Goal: Information Seeking & Learning: Understand process/instructions

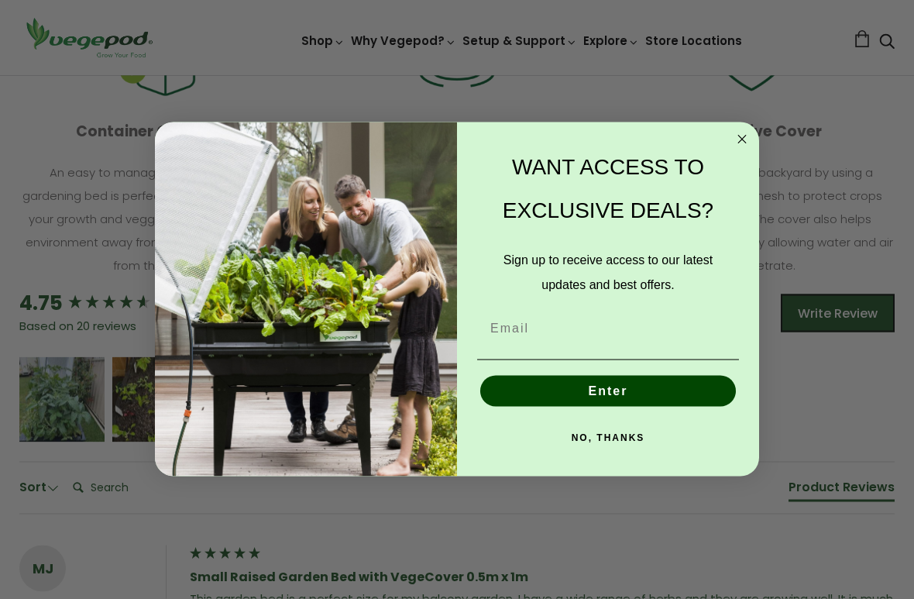
scroll to position [869, 0]
click at [742, 139] on icon "Close dialog" at bounding box center [743, 140] width 8 height 8
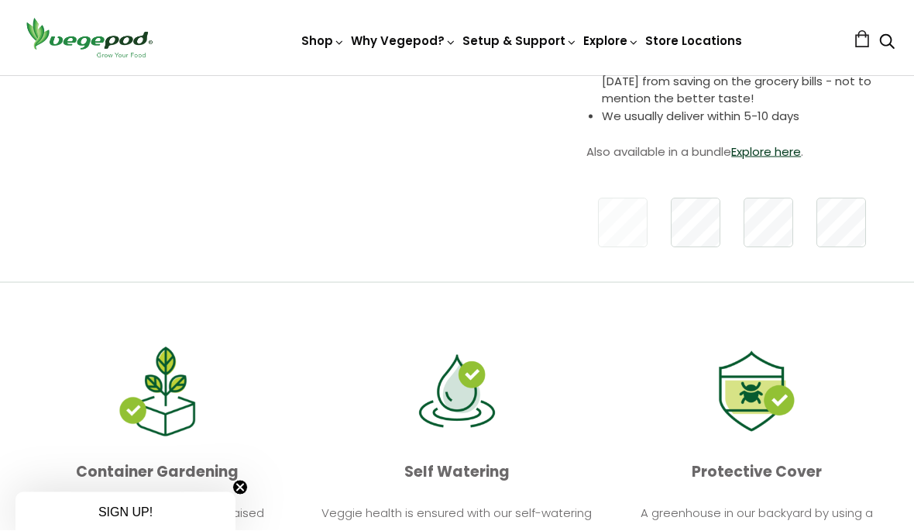
scroll to position [529, 0]
click at [457, 75] on img at bounding box center [457, 75] width 0 height 0
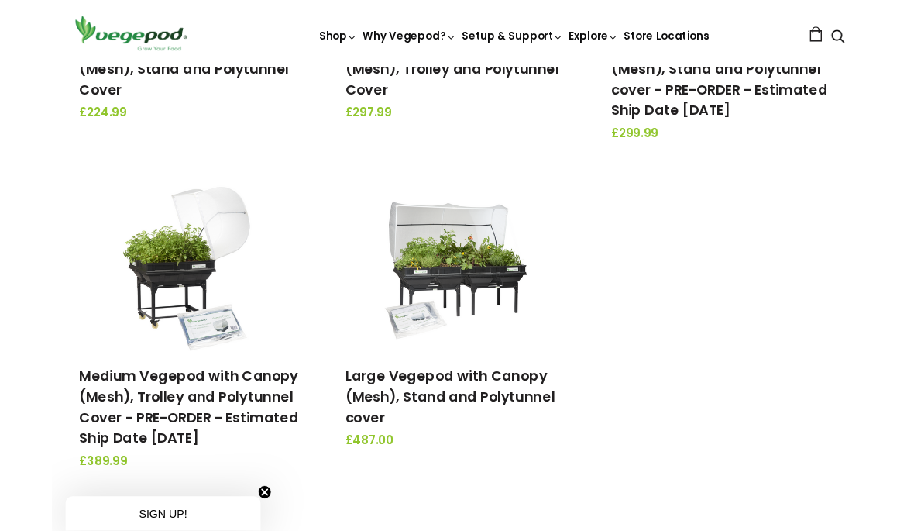
scroll to position [460, 0]
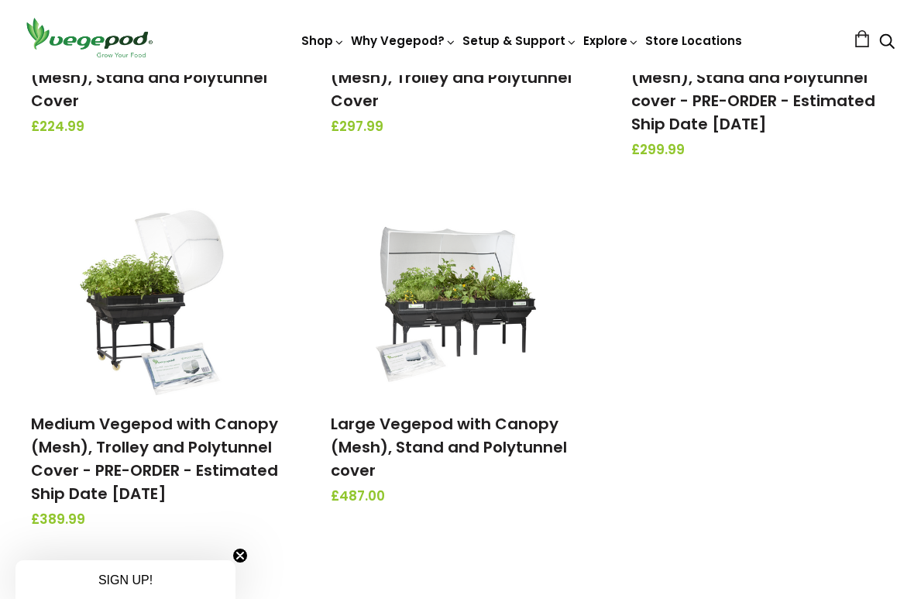
click at [418, 277] on img at bounding box center [457, 298] width 163 height 194
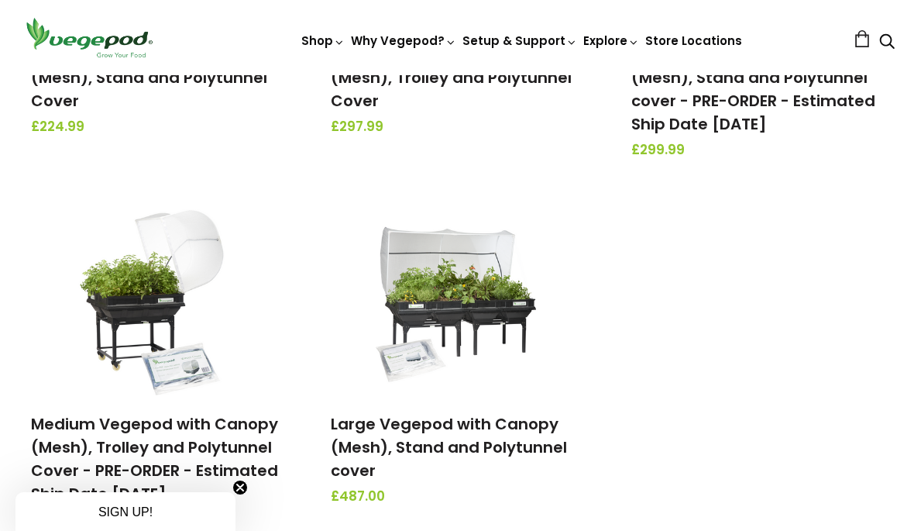
click at [422, 309] on img at bounding box center [457, 298] width 163 height 194
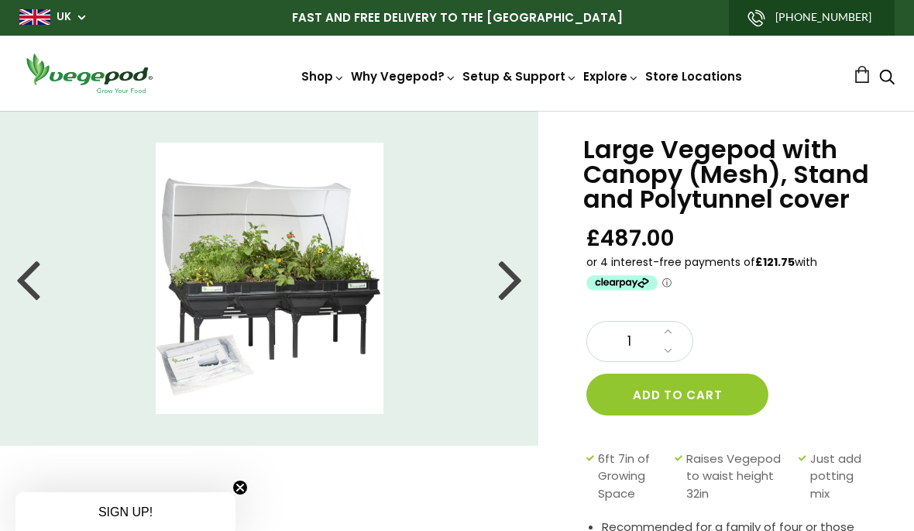
click at [506, 277] on div at bounding box center [510, 278] width 25 height 70
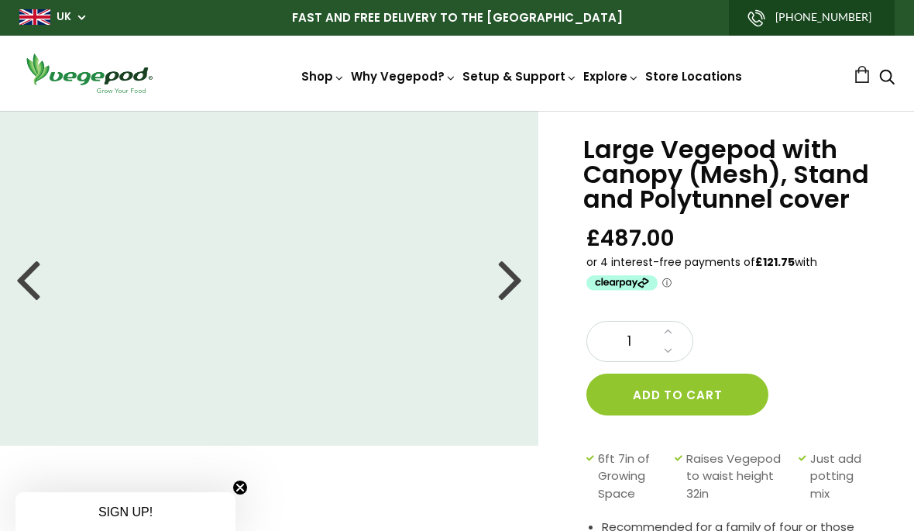
click at [218, 94] on div "Shop Vegepod Bundles Vegepods Stands & Trolleys Kitchen Garden Accessories & Ot…" at bounding box center [457, 73] width 876 height 44
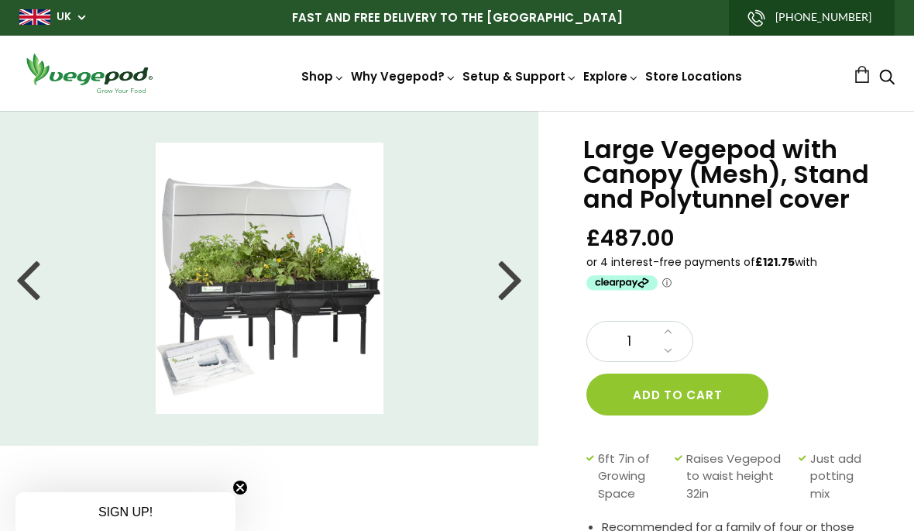
click at [508, 289] on div at bounding box center [510, 278] width 25 height 70
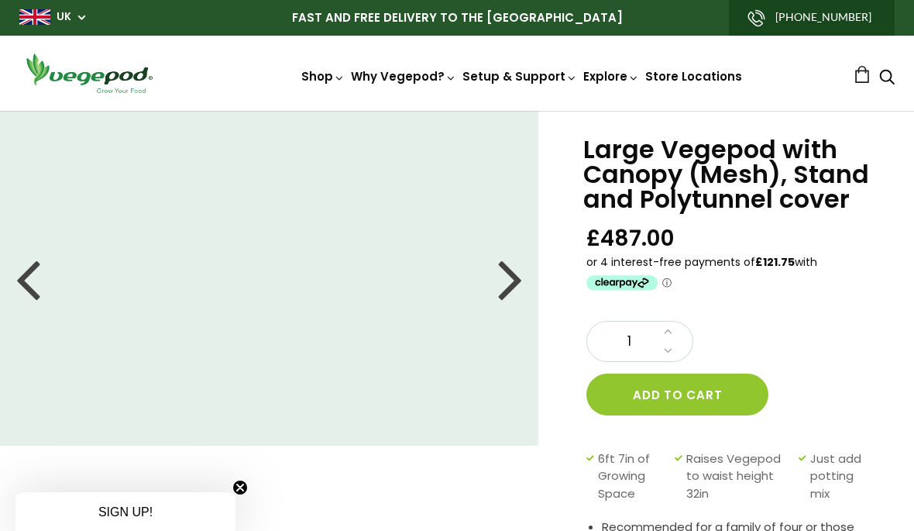
click at [517, 274] on div at bounding box center [510, 278] width 25 height 70
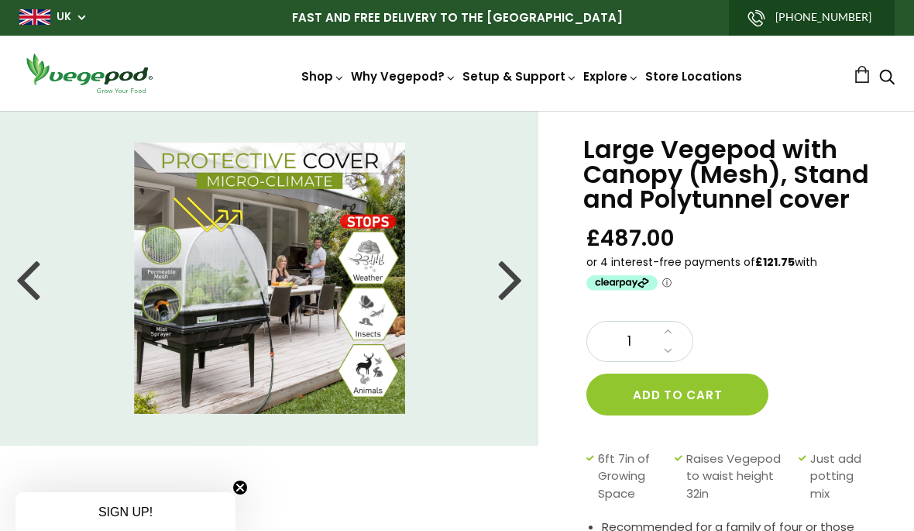
click at [502, 282] on div at bounding box center [510, 278] width 25 height 70
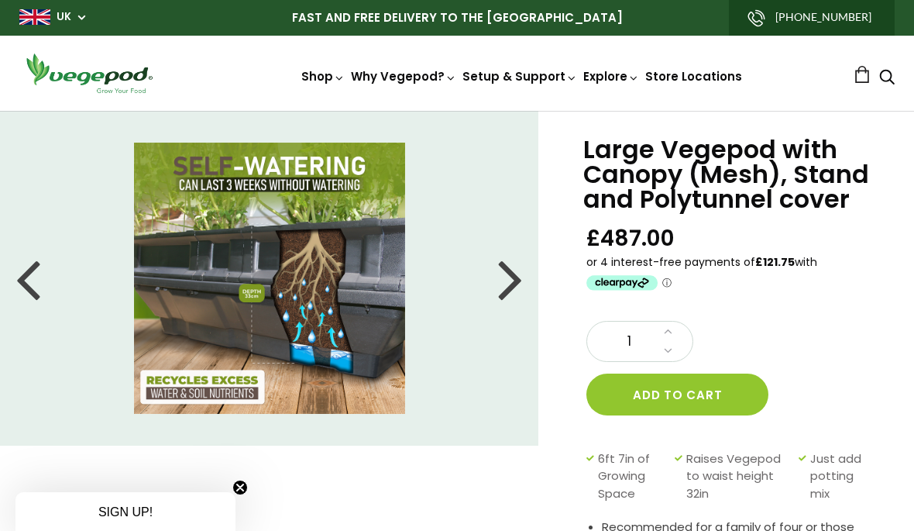
click at [507, 277] on div at bounding box center [510, 278] width 25 height 70
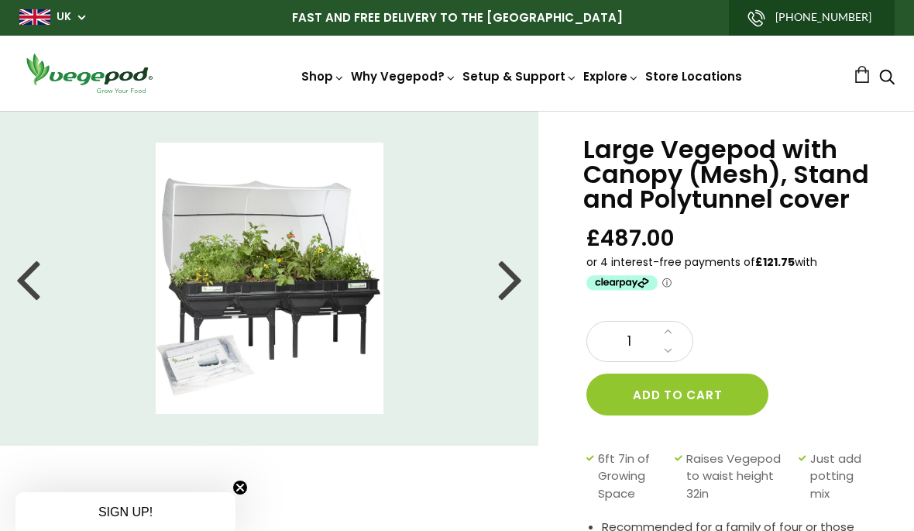
click at [508, 279] on div at bounding box center [510, 278] width 25 height 70
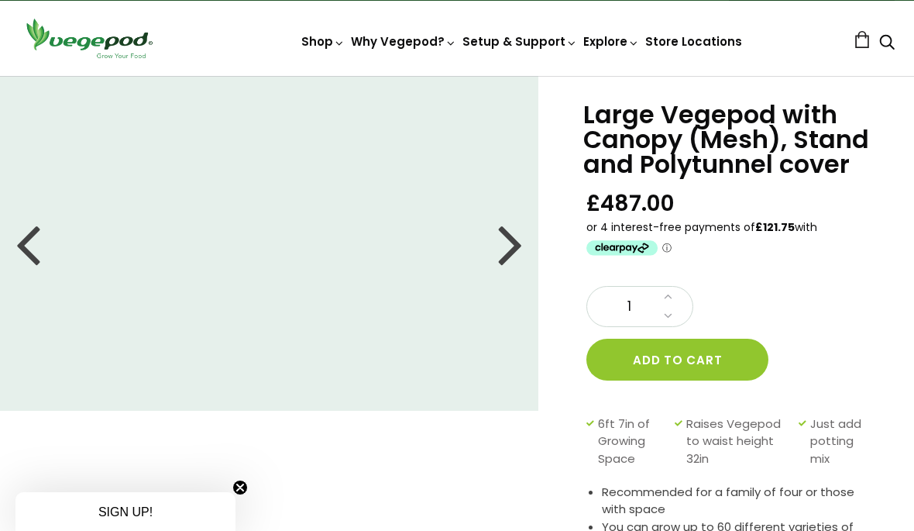
scroll to position [14, 0]
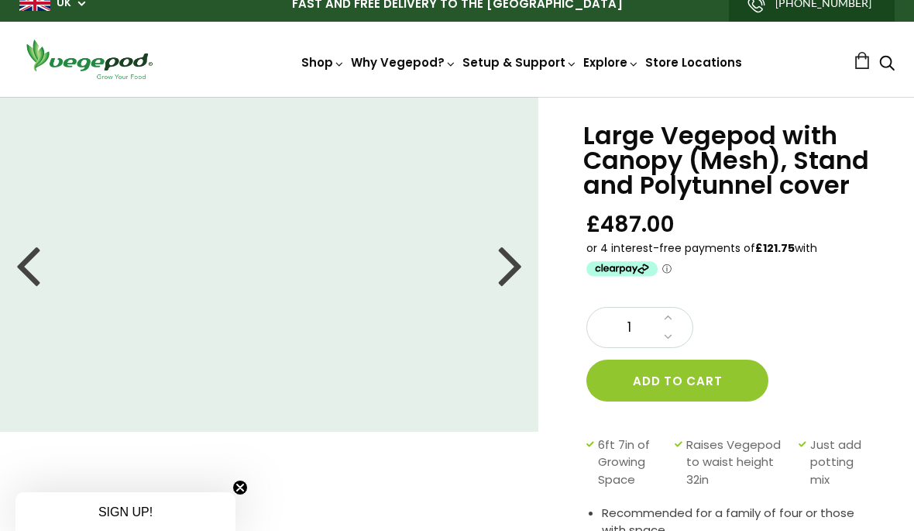
click at [623, 210] on link "Kitchen Garden Assembly" at bounding box center [563, 208] width 212 height 40
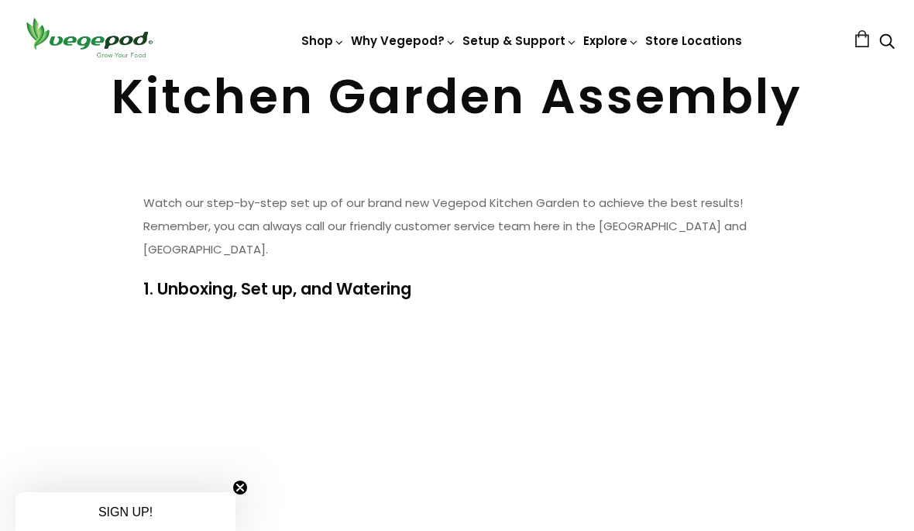
scroll to position [74, 0]
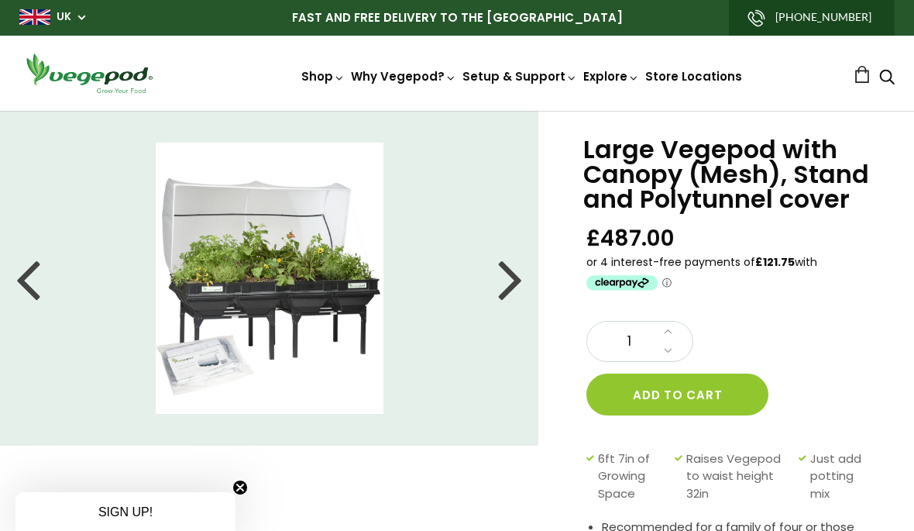
scroll to position [14, 0]
